Goal: Transaction & Acquisition: Book appointment/travel/reservation

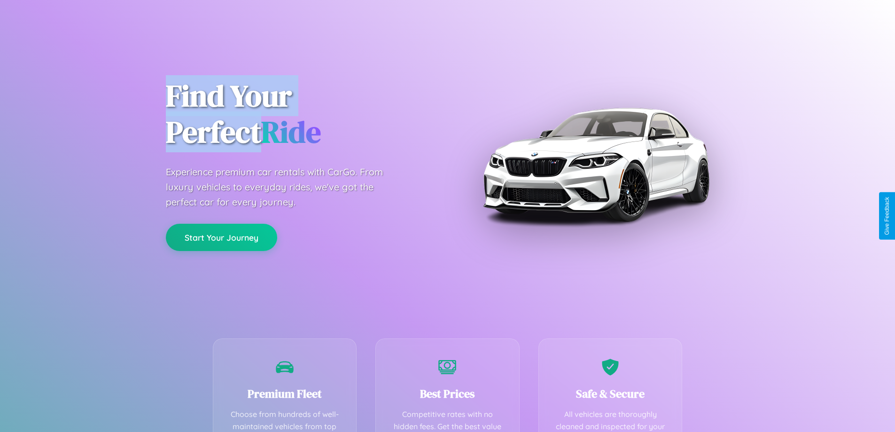
scroll to position [185, 0]
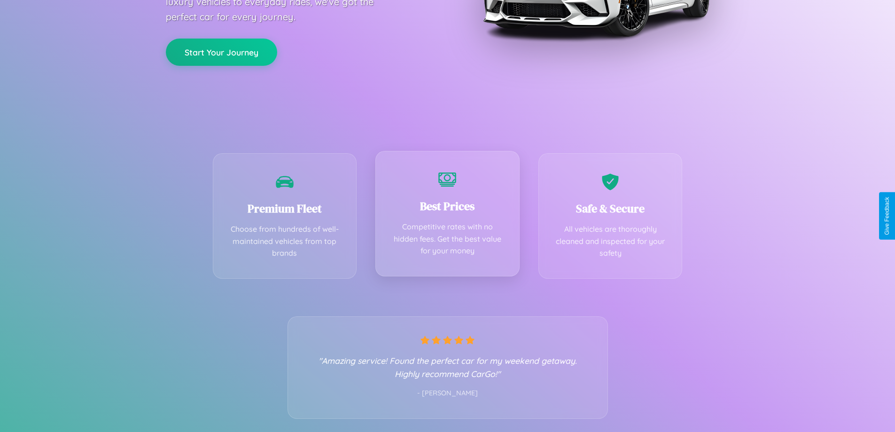
click at [447, 216] on div "Best Prices Competitive rates with no hidden fees. Get the best value for your …" at bounding box center [448, 213] width 144 height 125
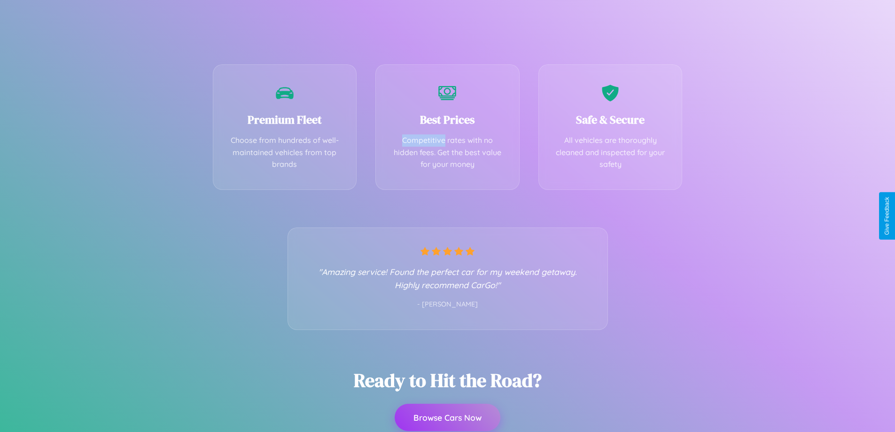
click at [447, 417] on button "Browse Cars Now" at bounding box center [448, 417] width 106 height 27
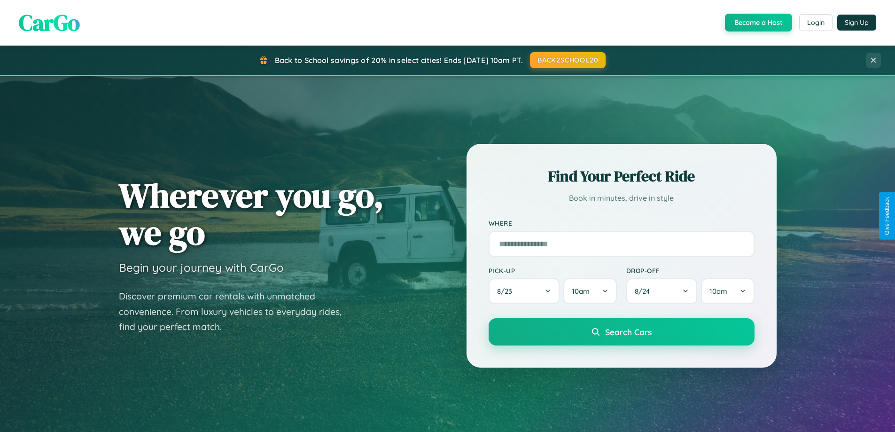
scroll to position [405, 0]
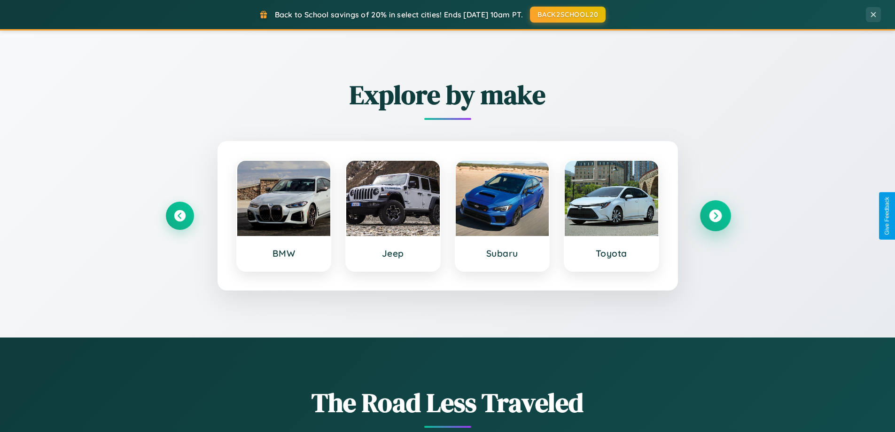
click at [715, 216] on icon at bounding box center [715, 216] width 13 height 13
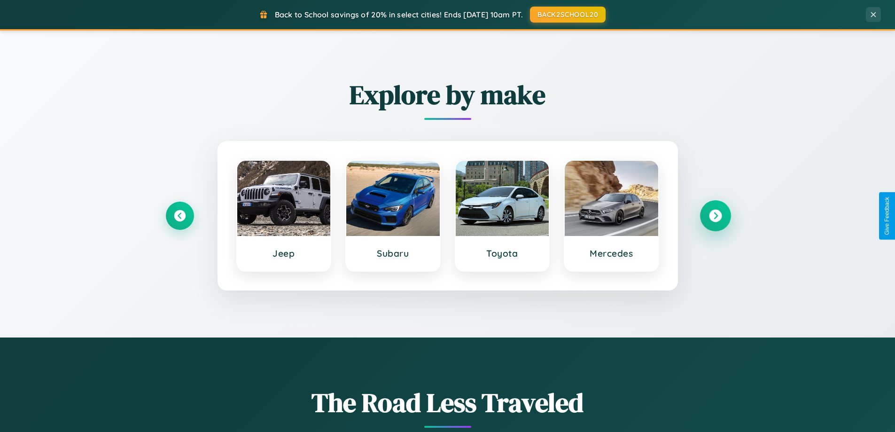
click at [715, 216] on icon at bounding box center [715, 216] width 13 height 13
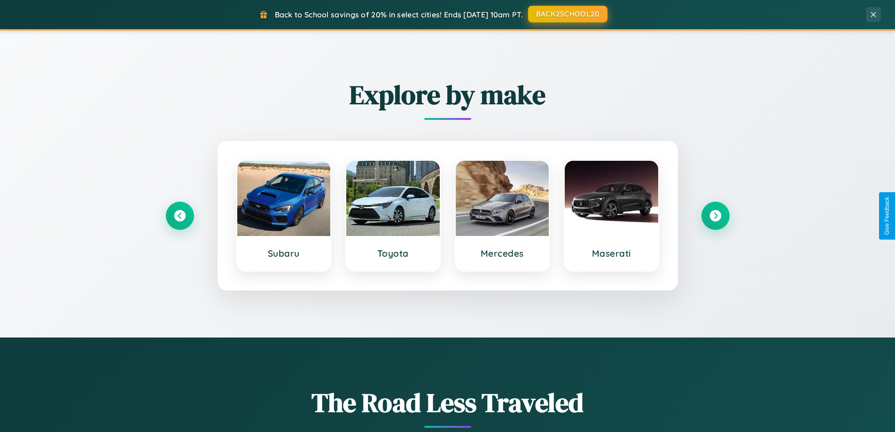
click at [567, 14] on button "BACK2SCHOOL20" at bounding box center [567, 14] width 79 height 17
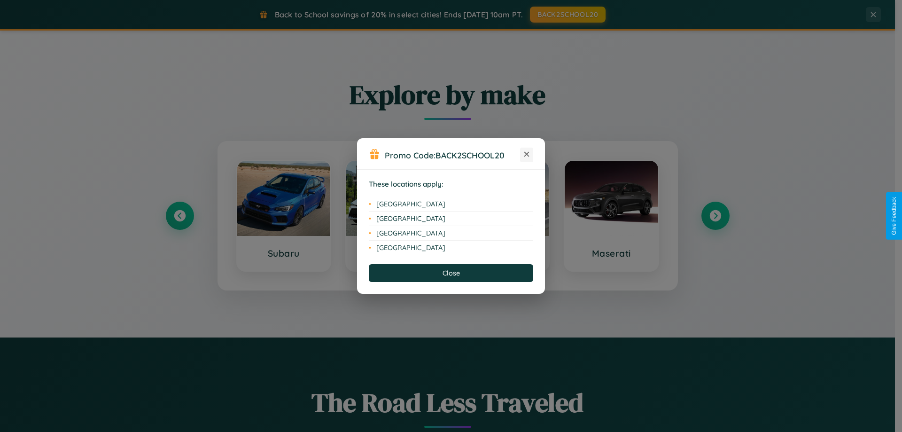
click at [527, 155] on icon at bounding box center [526, 154] width 5 height 5
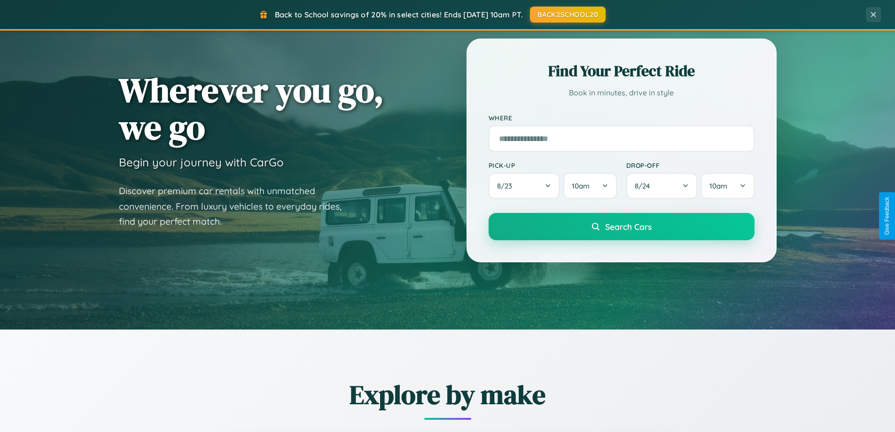
scroll to position [0, 0]
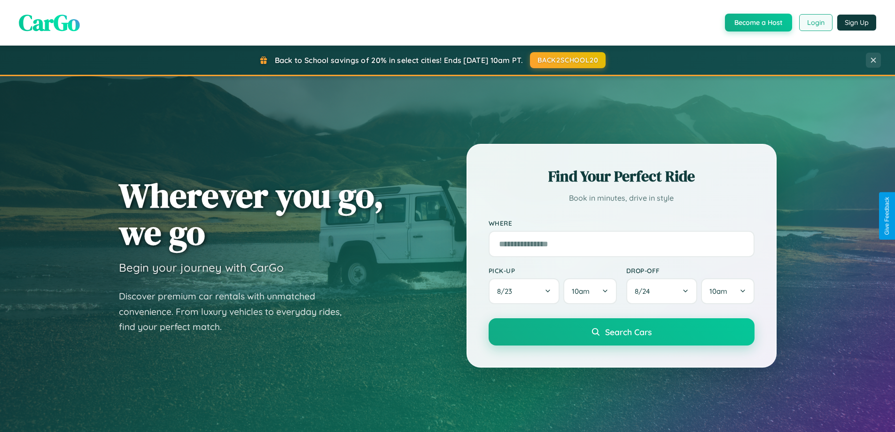
click at [815, 23] on button "Login" at bounding box center [815, 22] width 33 height 17
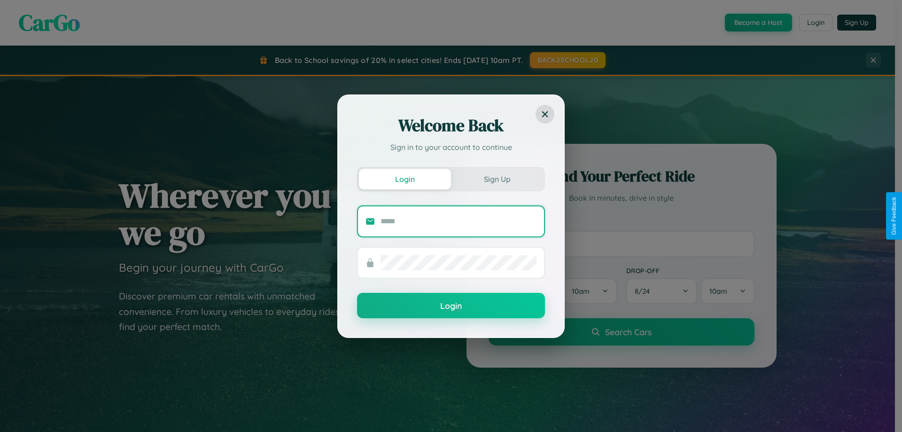
click at [459, 221] on input "text" at bounding box center [459, 221] width 156 height 15
type input "**********"
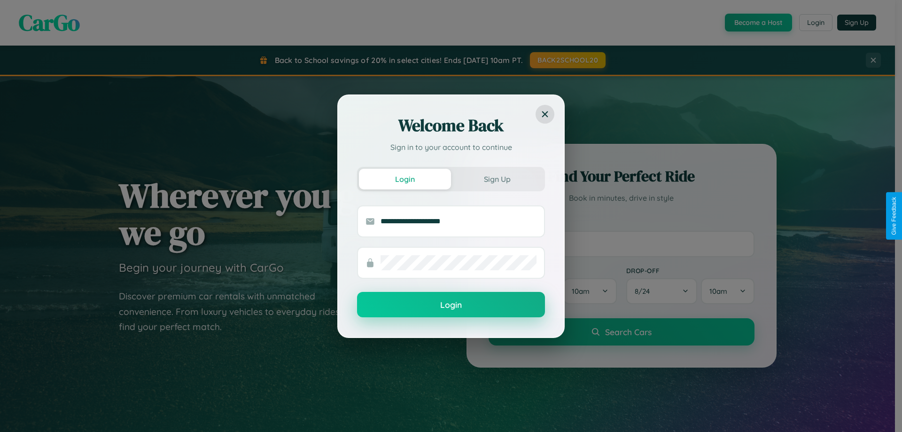
click at [451, 305] on button "Login" at bounding box center [451, 304] width 188 height 25
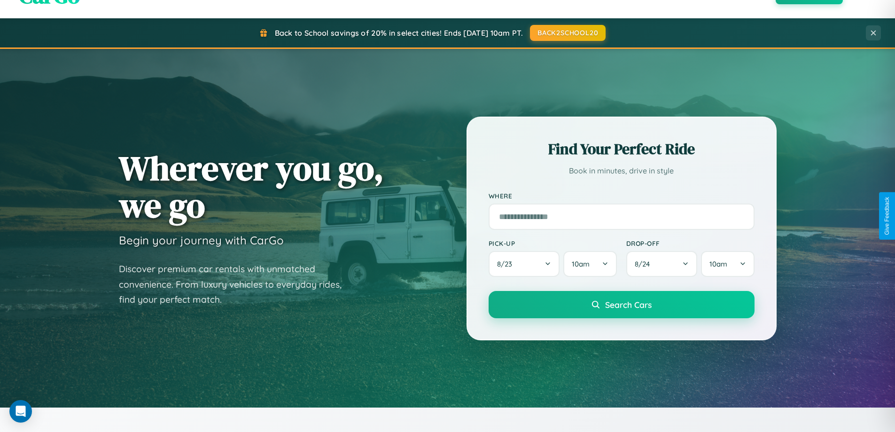
scroll to position [28, 0]
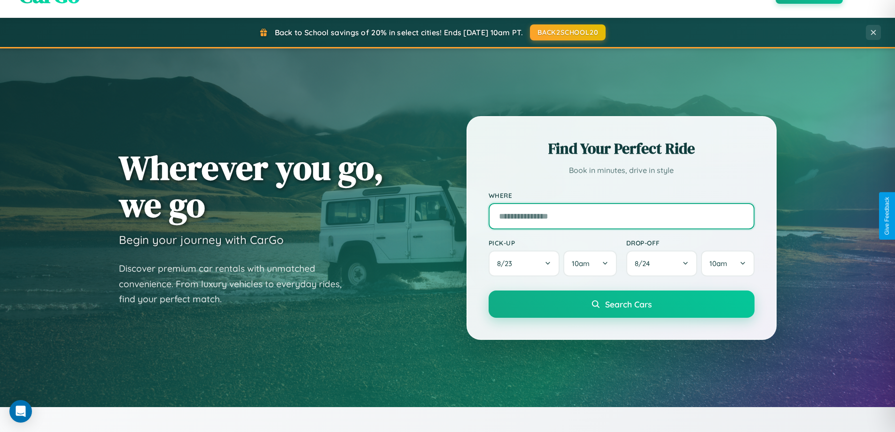
click at [621, 216] on input "text" at bounding box center [622, 216] width 266 height 26
type input "**********"
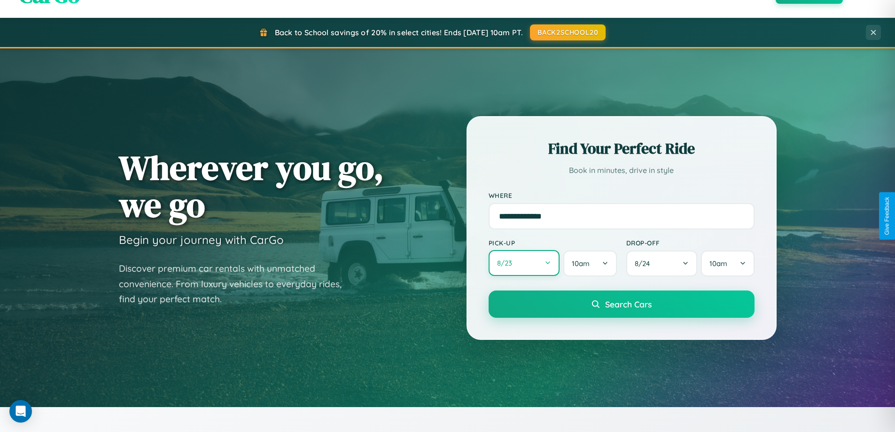
click at [524, 263] on button "8 / 23" at bounding box center [524, 263] width 71 height 26
select select "*"
select select "****"
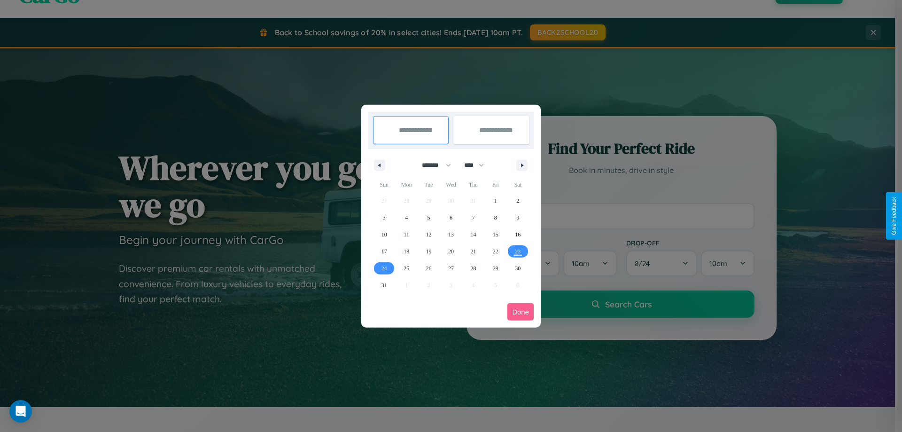
drag, startPoint x: 432, startPoint y: 165, endPoint x: 451, endPoint y: 188, distance: 30.1
click at [432, 165] on select "******* ******** ***** ***** *** **** **** ****** ********* ******* ******** **…" at bounding box center [435, 165] width 40 height 16
select select "*"
drag, startPoint x: 478, startPoint y: 165, endPoint x: 451, endPoint y: 188, distance: 36.0
click at [478, 165] on select "**** **** **** **** **** **** **** **** **** **** **** **** **** **** **** ****…" at bounding box center [474, 165] width 28 height 16
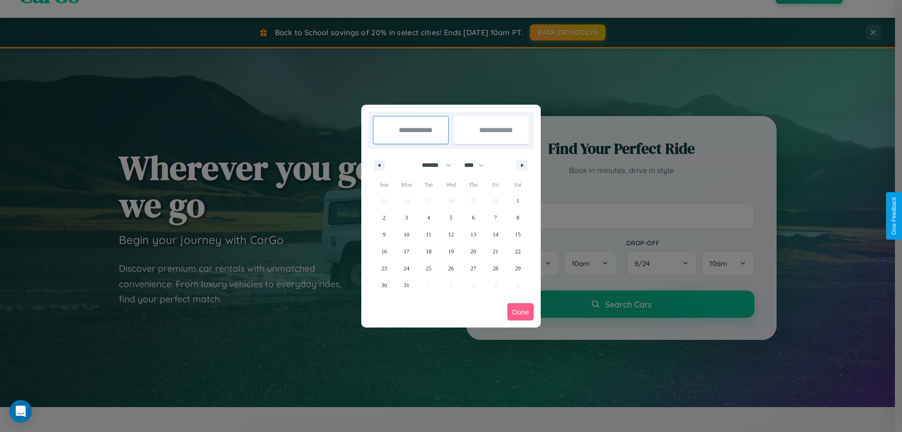
select select "****"
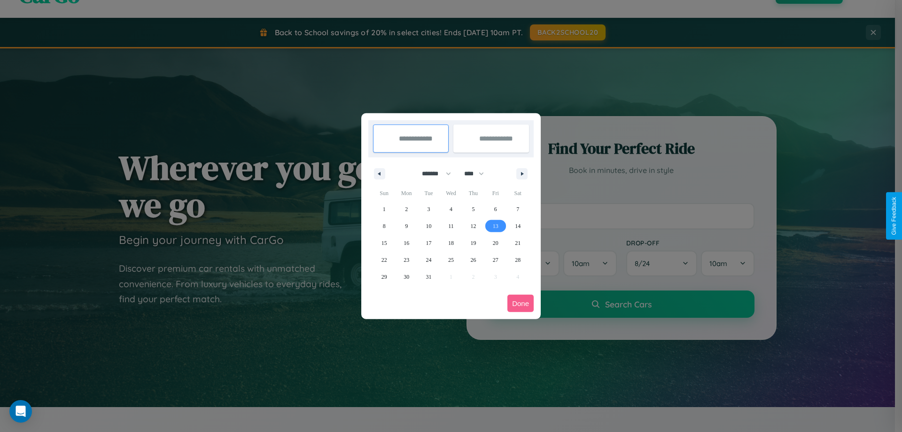
click at [495, 226] on span "13" at bounding box center [496, 226] width 6 height 17
type input "**********"
click at [518, 243] on span "21" at bounding box center [518, 243] width 6 height 17
type input "**********"
click at [521, 303] on button "Done" at bounding box center [521, 303] width 26 height 17
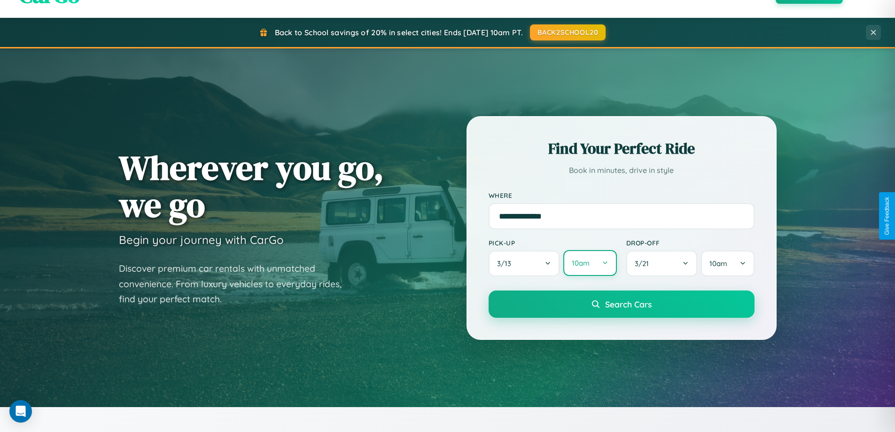
click at [590, 263] on button "10am" at bounding box center [589, 263] width 53 height 26
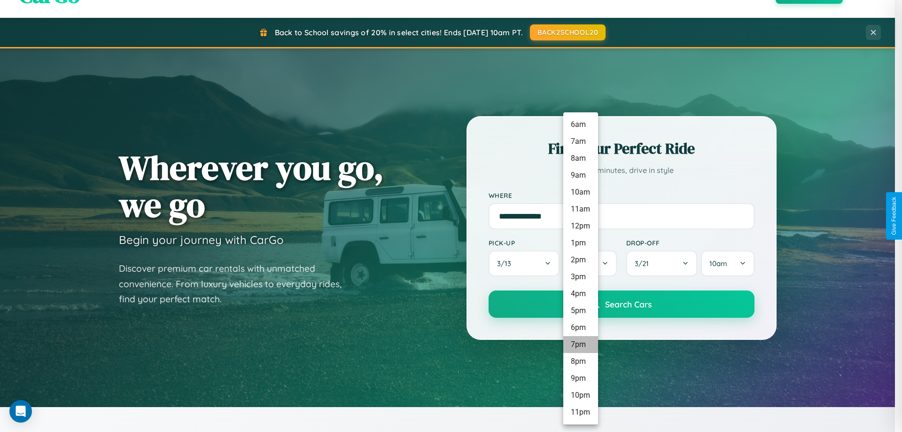
click at [580, 344] on li "7pm" at bounding box center [580, 344] width 35 height 17
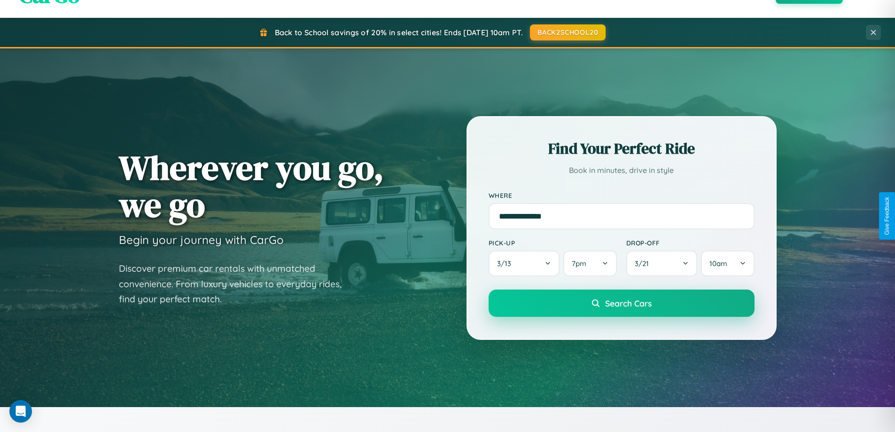
click at [621, 304] on span "Search Cars" at bounding box center [628, 303] width 47 height 10
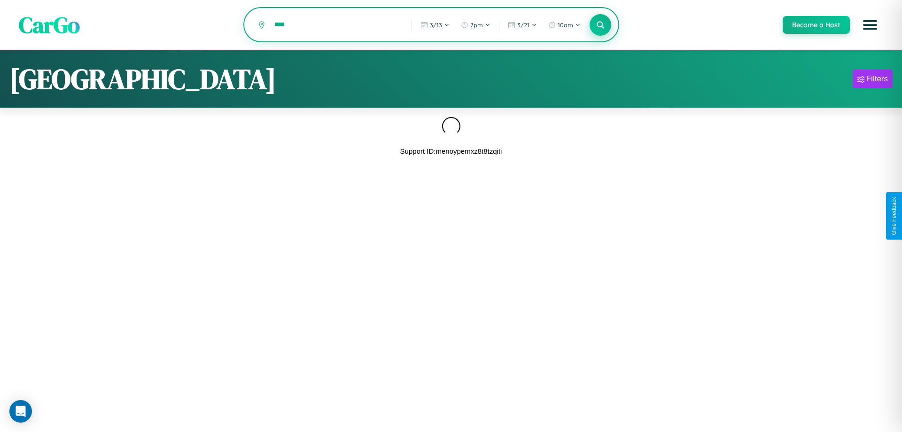
type input "****"
click at [600, 25] on icon at bounding box center [600, 24] width 9 height 9
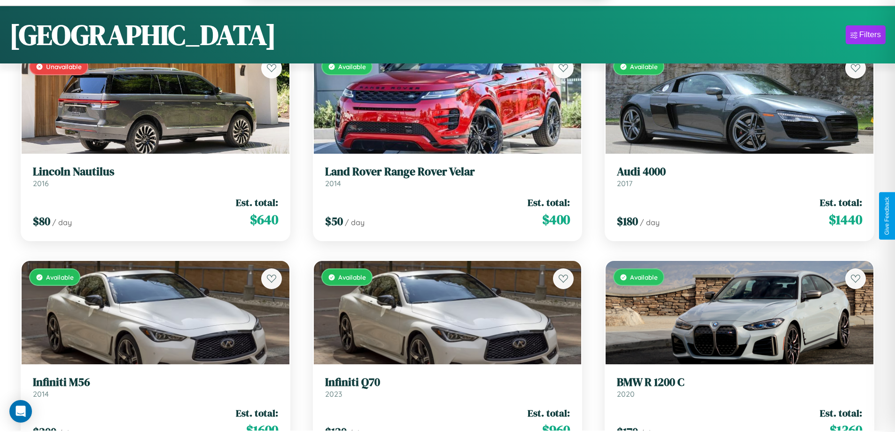
scroll to position [8375, 0]
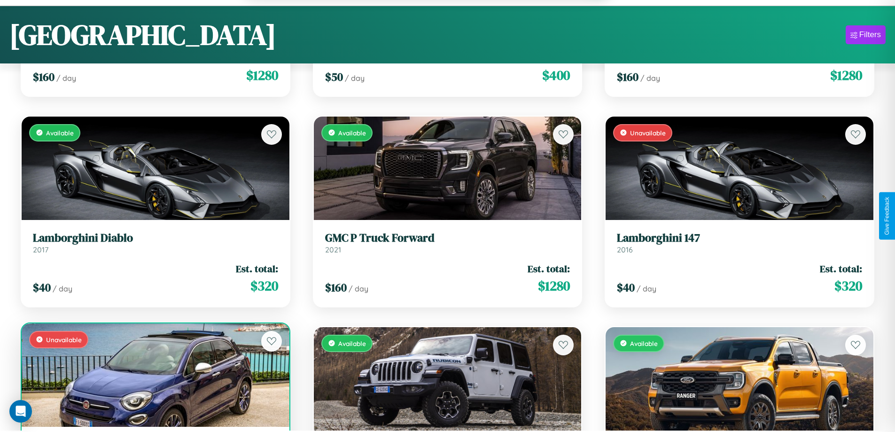
click at [154, 380] on div "Unavailable" at bounding box center [156, 374] width 268 height 103
click at [154, 376] on div "Unavailable" at bounding box center [156, 374] width 268 height 103
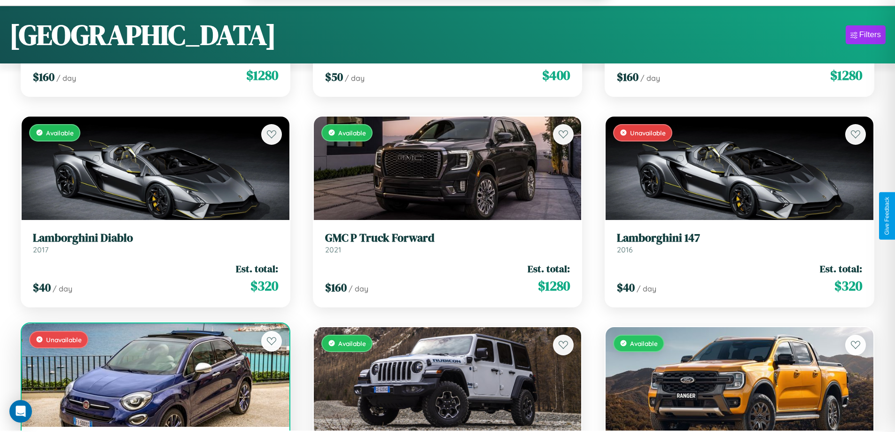
click at [154, 376] on div "Unavailable" at bounding box center [156, 374] width 268 height 103
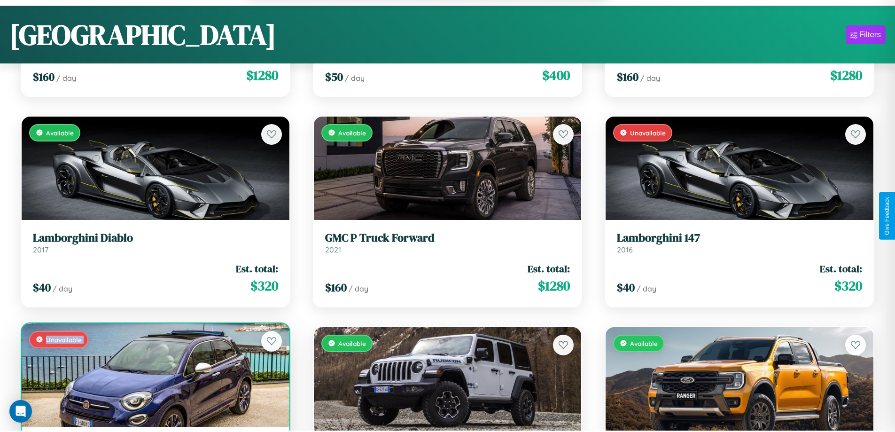
click at [154, 376] on div "Unavailable" at bounding box center [156, 374] width 268 height 103
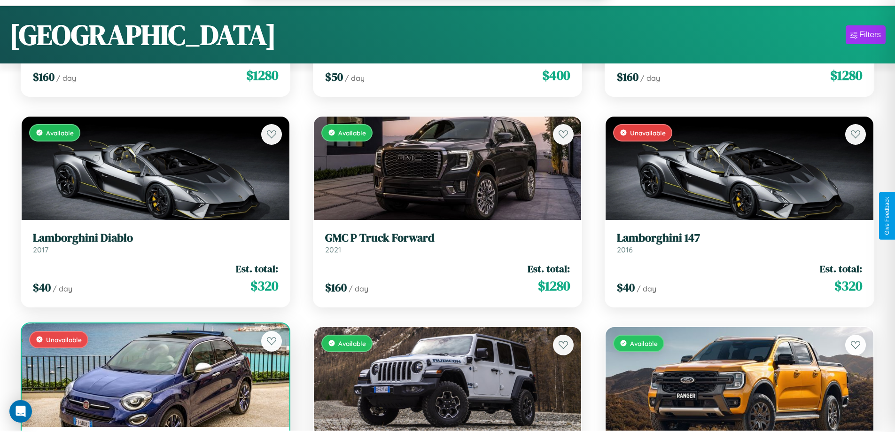
click at [154, 376] on div "Unavailable" at bounding box center [156, 374] width 268 height 103
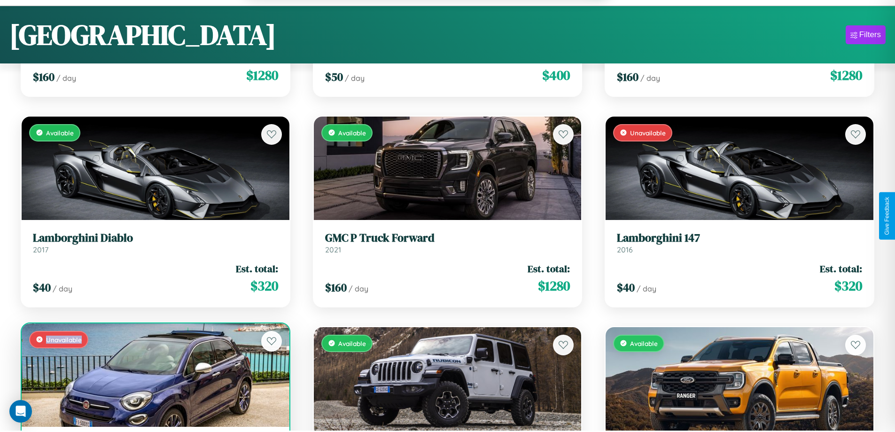
click at [154, 376] on div "Unavailable" at bounding box center [156, 374] width 268 height 103
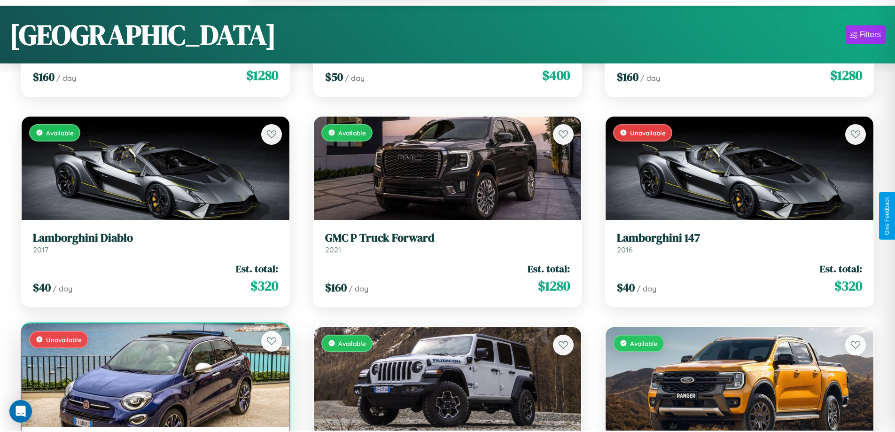
scroll to position [8405, 0]
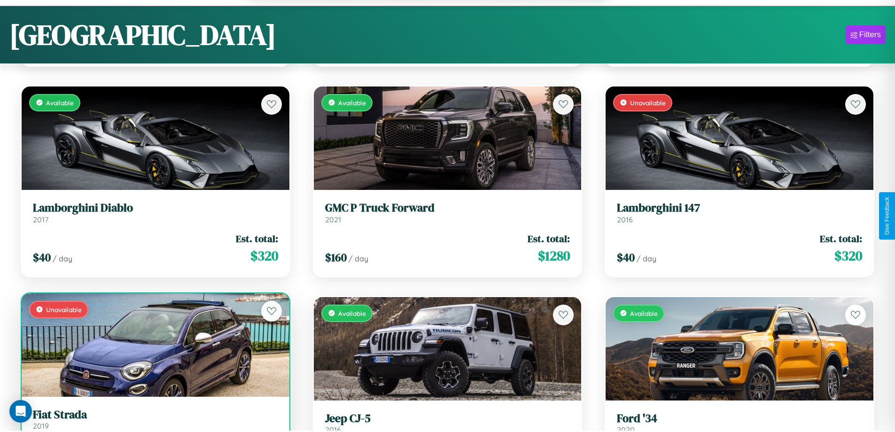
click at [154, 420] on h3 "Fiat Strada" at bounding box center [155, 415] width 245 height 14
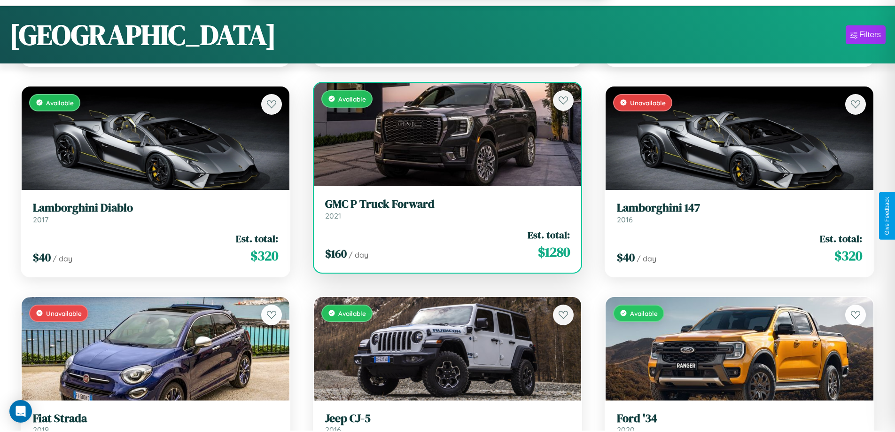
scroll to position [57, 0]
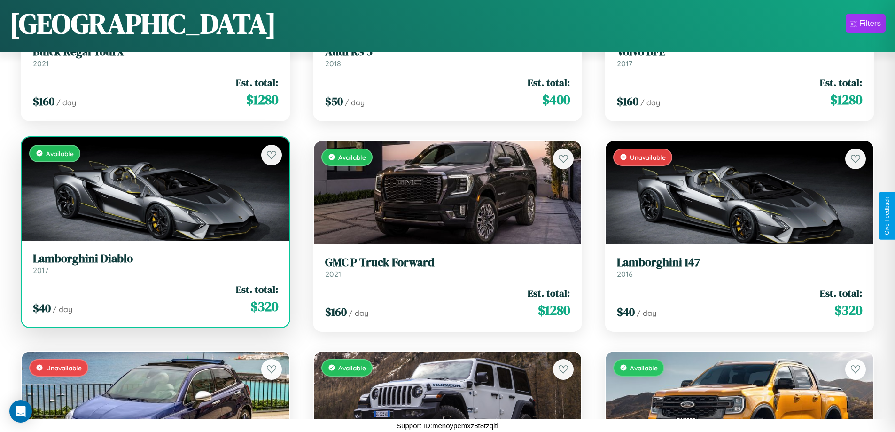
click at [154, 263] on h3 "Lamborghini Diablo" at bounding box center [155, 259] width 245 height 14
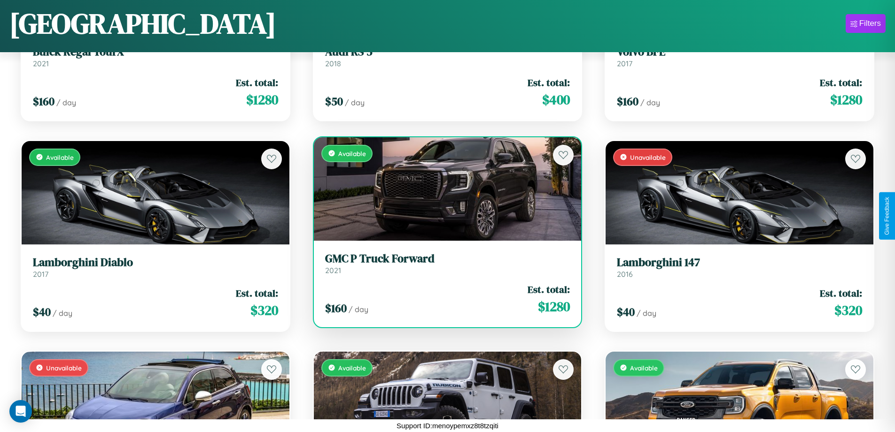
scroll to position [3499, 0]
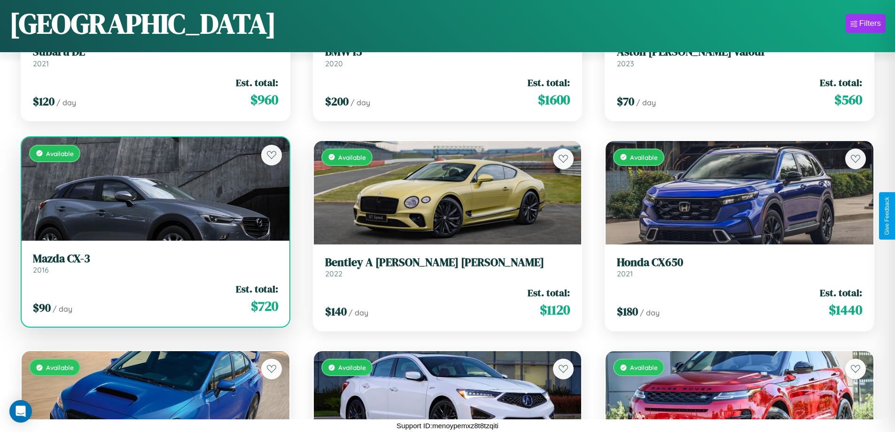
click at [154, 266] on link "Mazda CX-3 2016" at bounding box center [155, 263] width 245 height 23
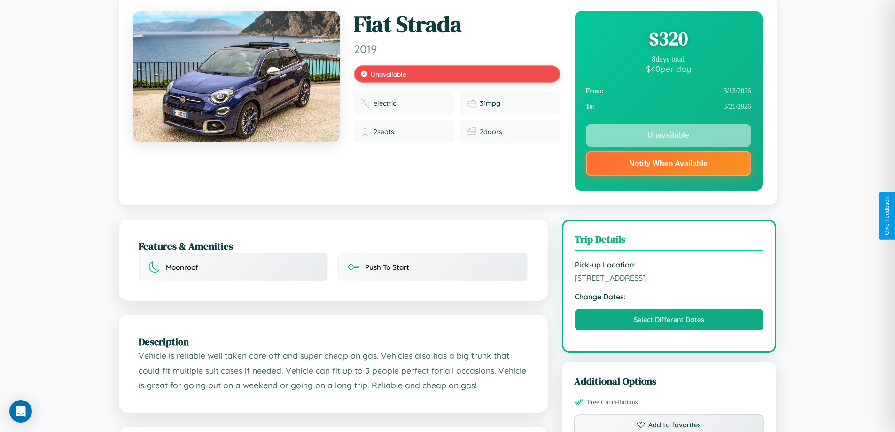
scroll to position [338, 0]
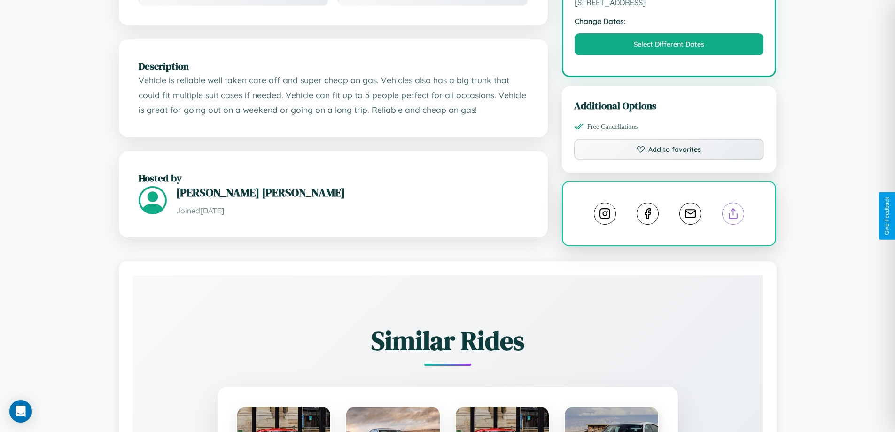
click at [734, 215] on line at bounding box center [734, 212] width 0 height 7
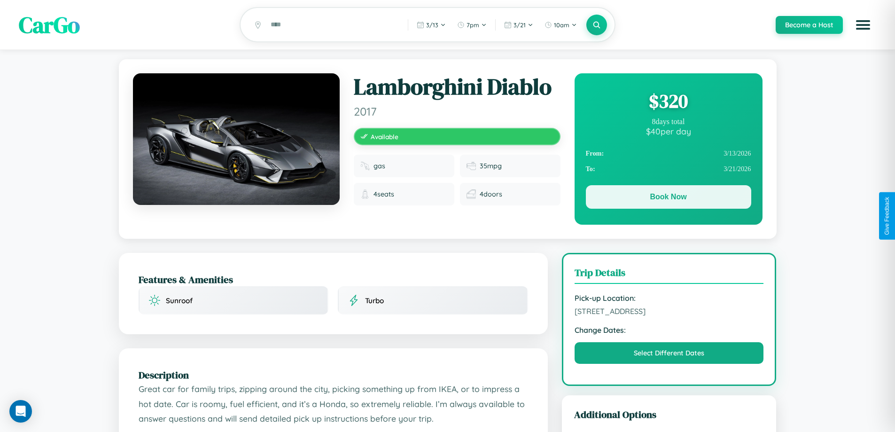
click at [668, 198] on button "Book Now" at bounding box center [668, 196] width 165 height 23
